Goal: Task Accomplishment & Management: Use online tool/utility

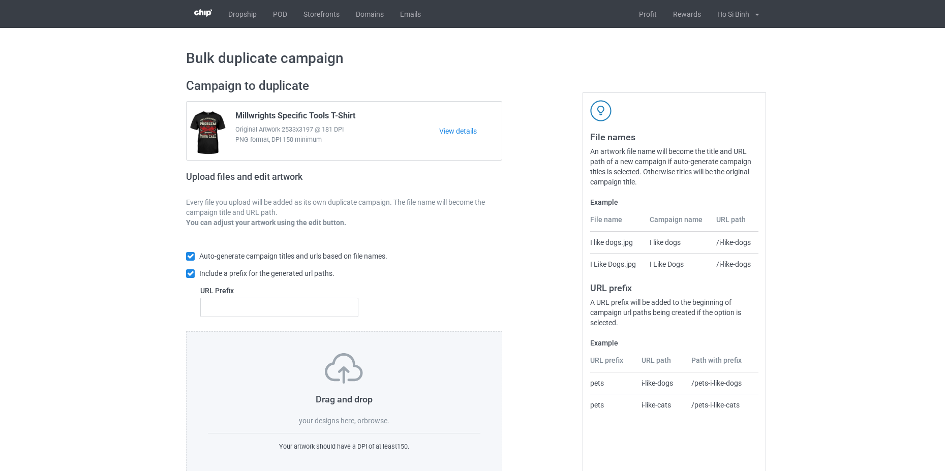
scroll to position [24, 0]
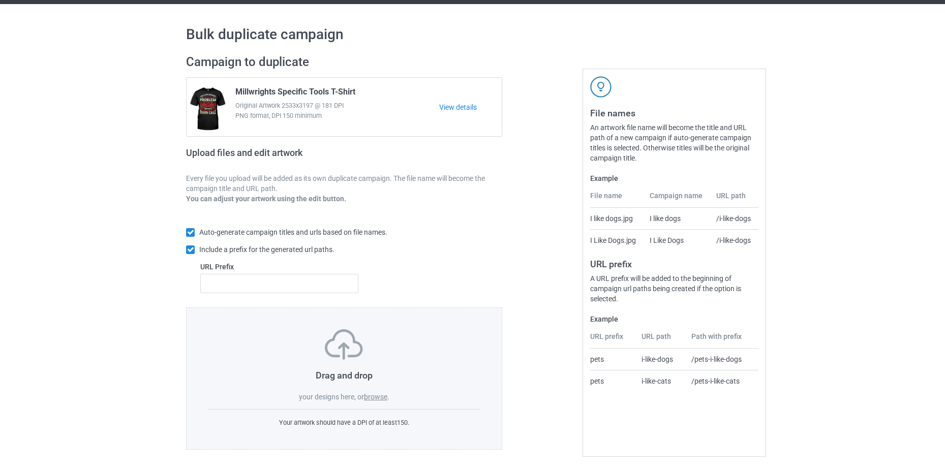
click at [379, 397] on label "browse" at bounding box center [375, 397] width 23 height 8
click at [0, 0] on input "browse" at bounding box center [0, 0] width 0 height 0
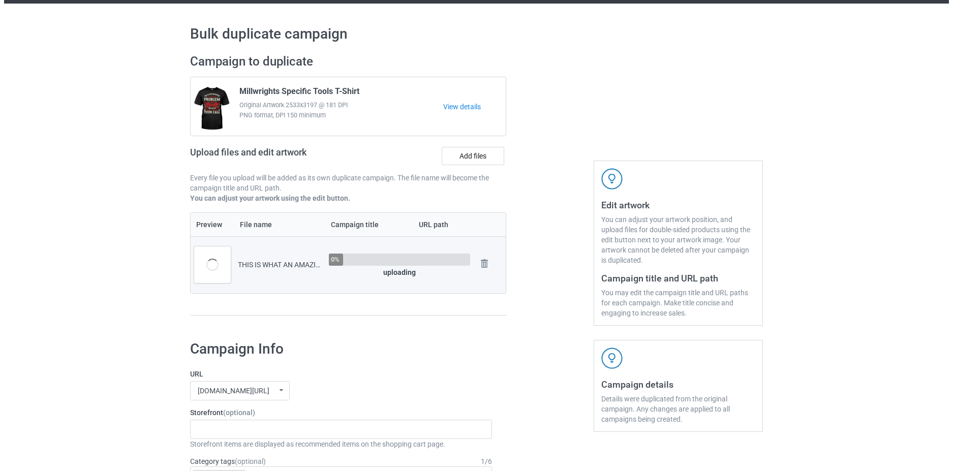
scroll to position [177, 0]
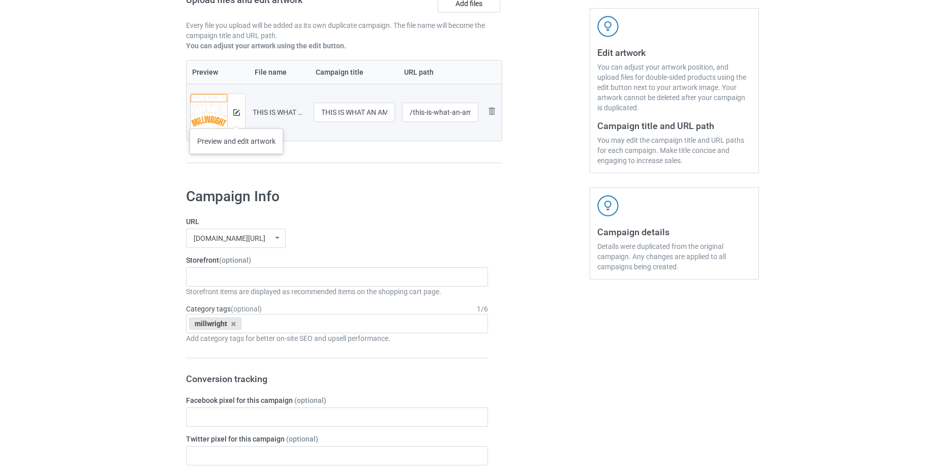
click at [236, 118] on div at bounding box center [236, 112] width 18 height 37
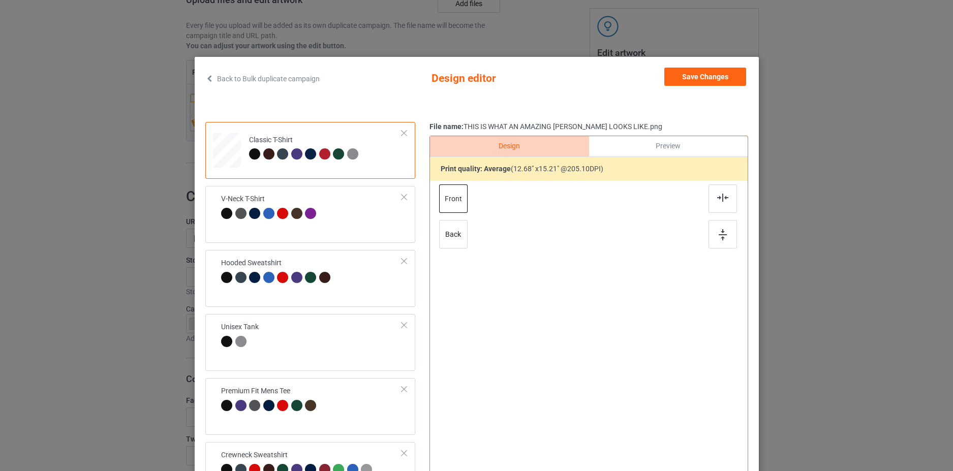
scroll to position [102, 0]
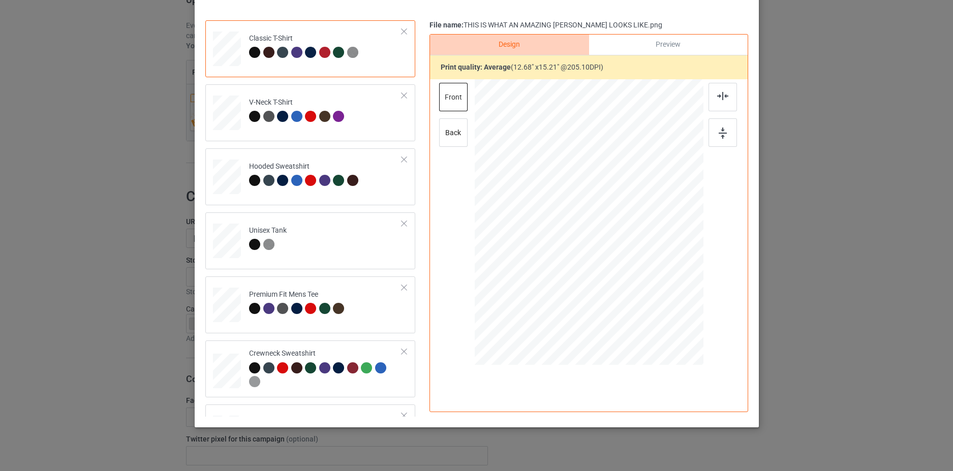
click at [876, 200] on div "Back to Bulk duplicate campaign Design editor Save Changes Classic T-Shirt V-Ne…" at bounding box center [476, 235] width 953 height 471
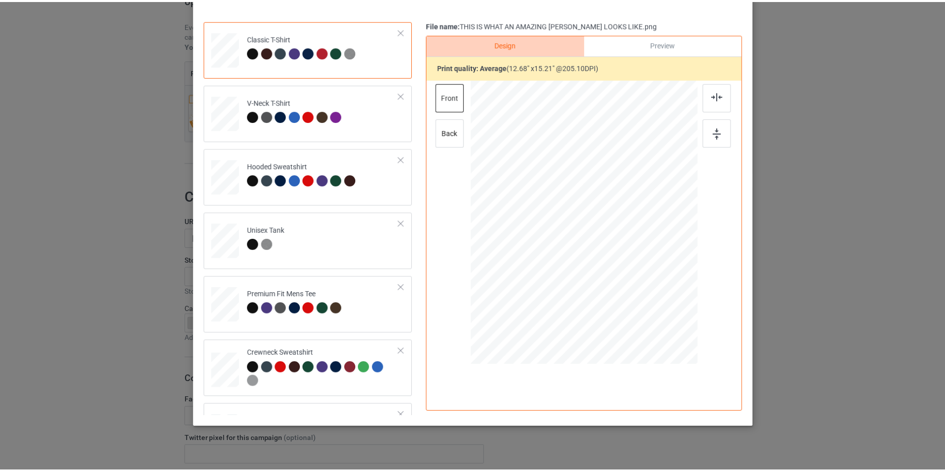
scroll to position [0, 0]
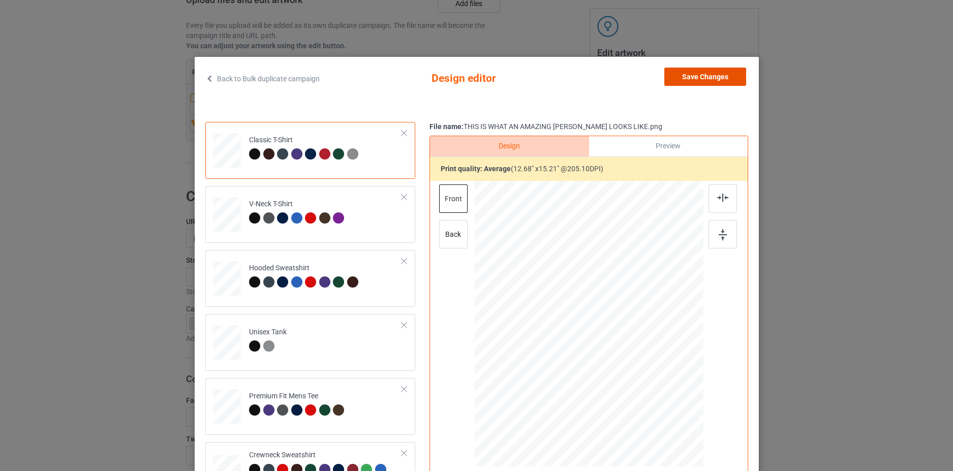
click at [713, 76] on button "Save Changes" at bounding box center [705, 77] width 82 height 18
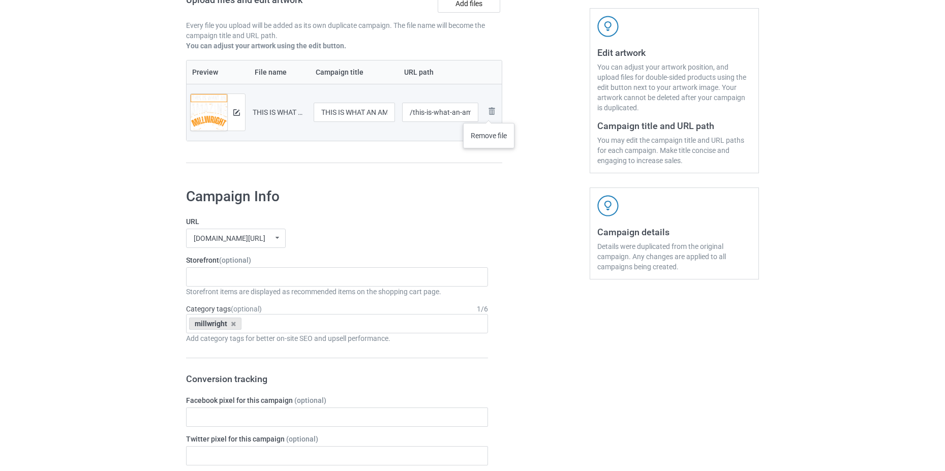
drag, startPoint x: 489, startPoint y: 113, endPoint x: 475, endPoint y: 113, distance: 13.7
click at [0, 0] on img at bounding box center [0, 0] width 0 height 0
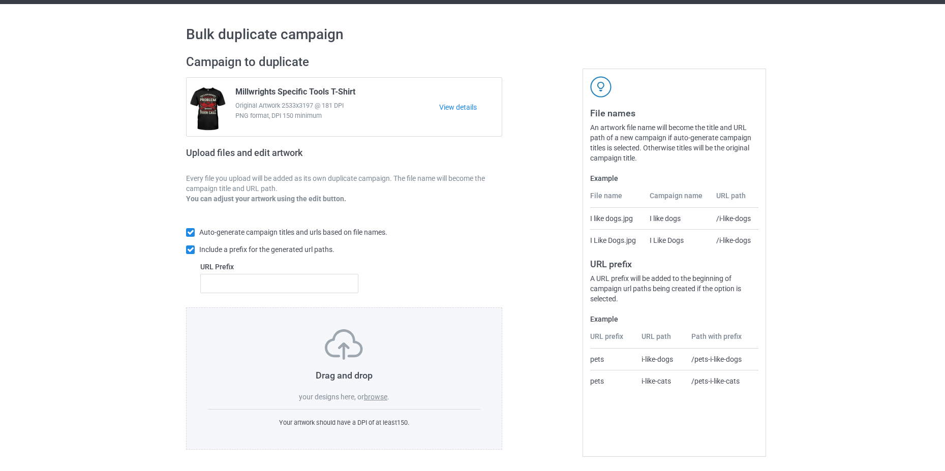
scroll to position [24, 0]
click at [372, 398] on label "browse" at bounding box center [375, 397] width 23 height 8
click at [0, 0] on input "browse" at bounding box center [0, 0] width 0 height 0
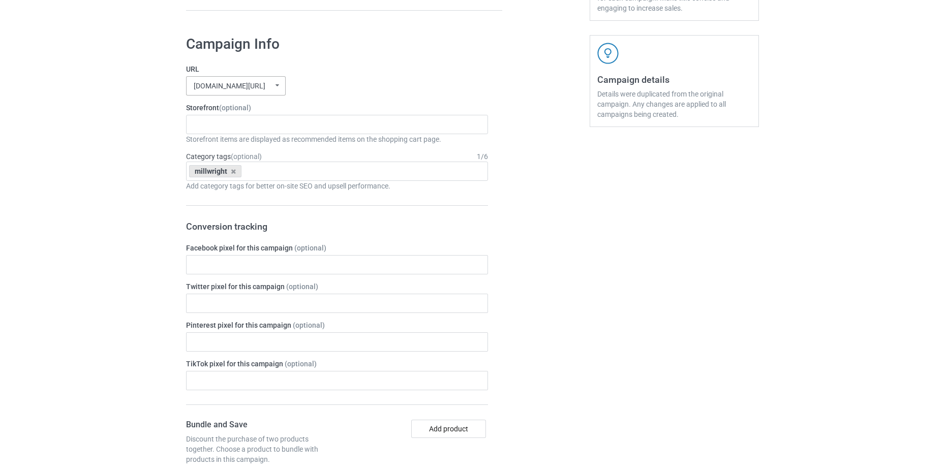
scroll to position [177, 0]
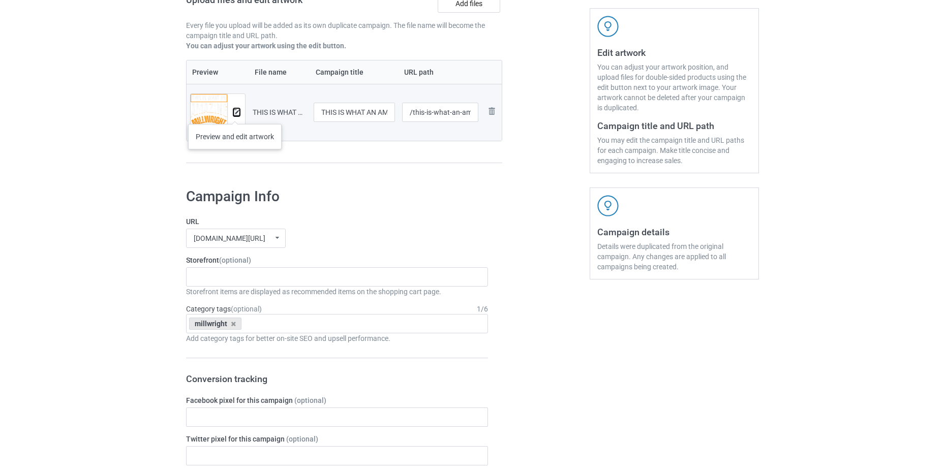
click at [234, 115] on img at bounding box center [236, 112] width 7 height 7
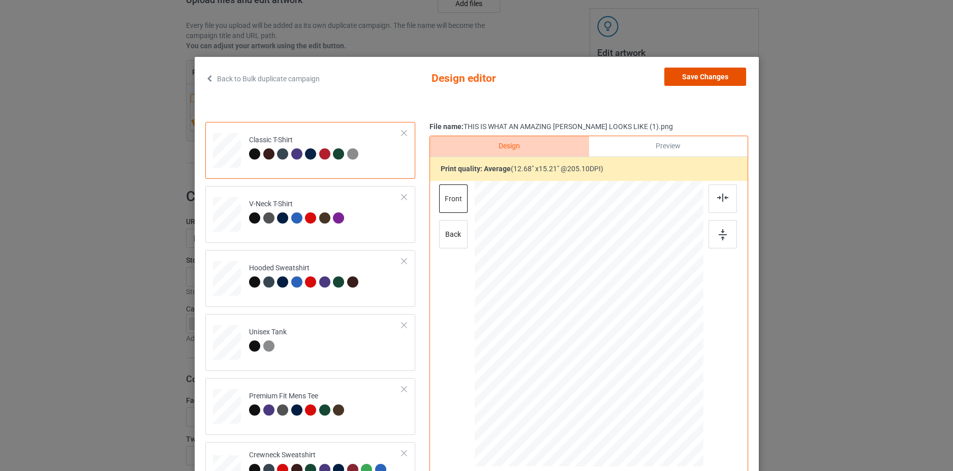
click at [707, 78] on button "Save Changes" at bounding box center [705, 77] width 82 height 18
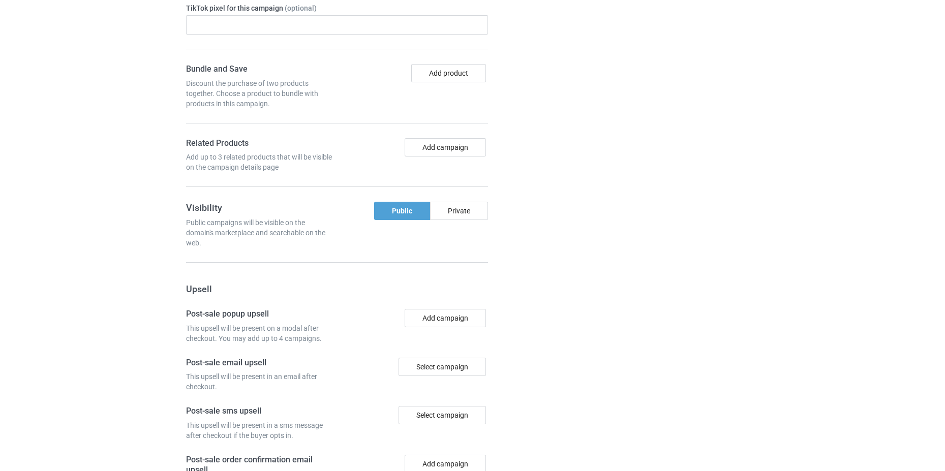
scroll to position [834, 0]
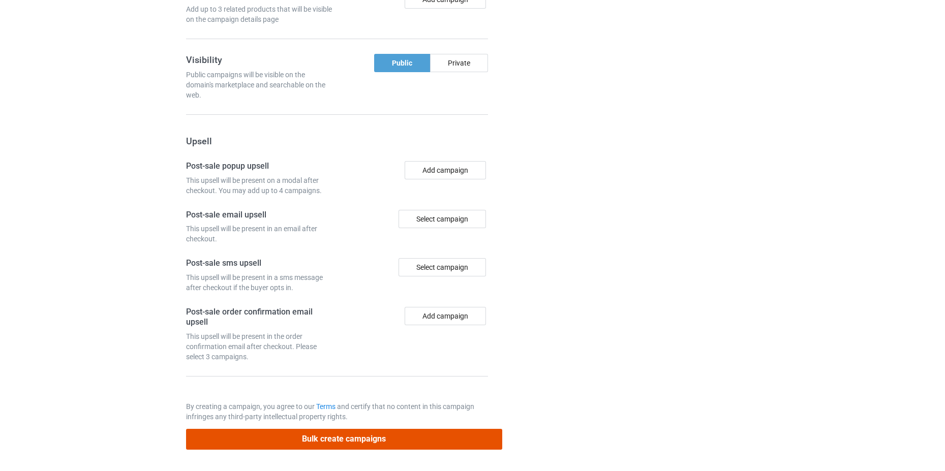
click at [379, 439] on button "Bulk create campaigns" at bounding box center [344, 439] width 316 height 21
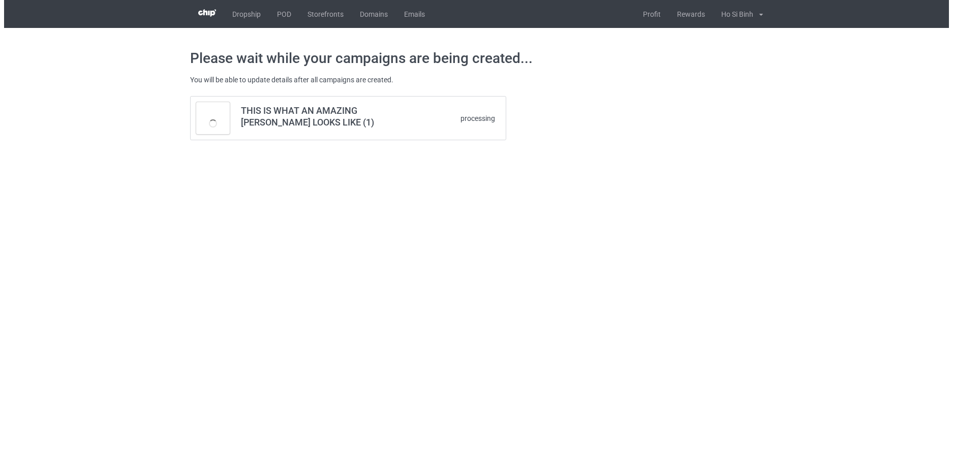
scroll to position [0, 0]
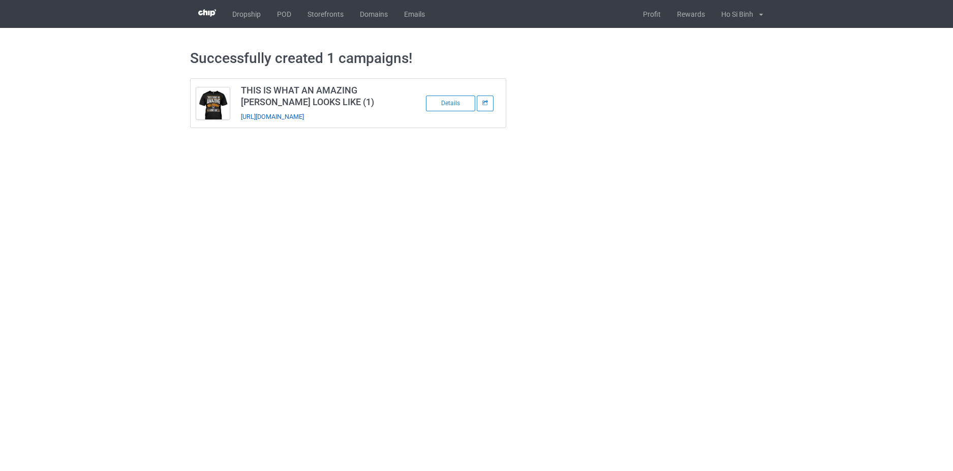
click at [304, 118] on link "[URL][DOMAIN_NAME]" at bounding box center [272, 117] width 63 height 8
